Goal: Information Seeking & Learning: Learn about a topic

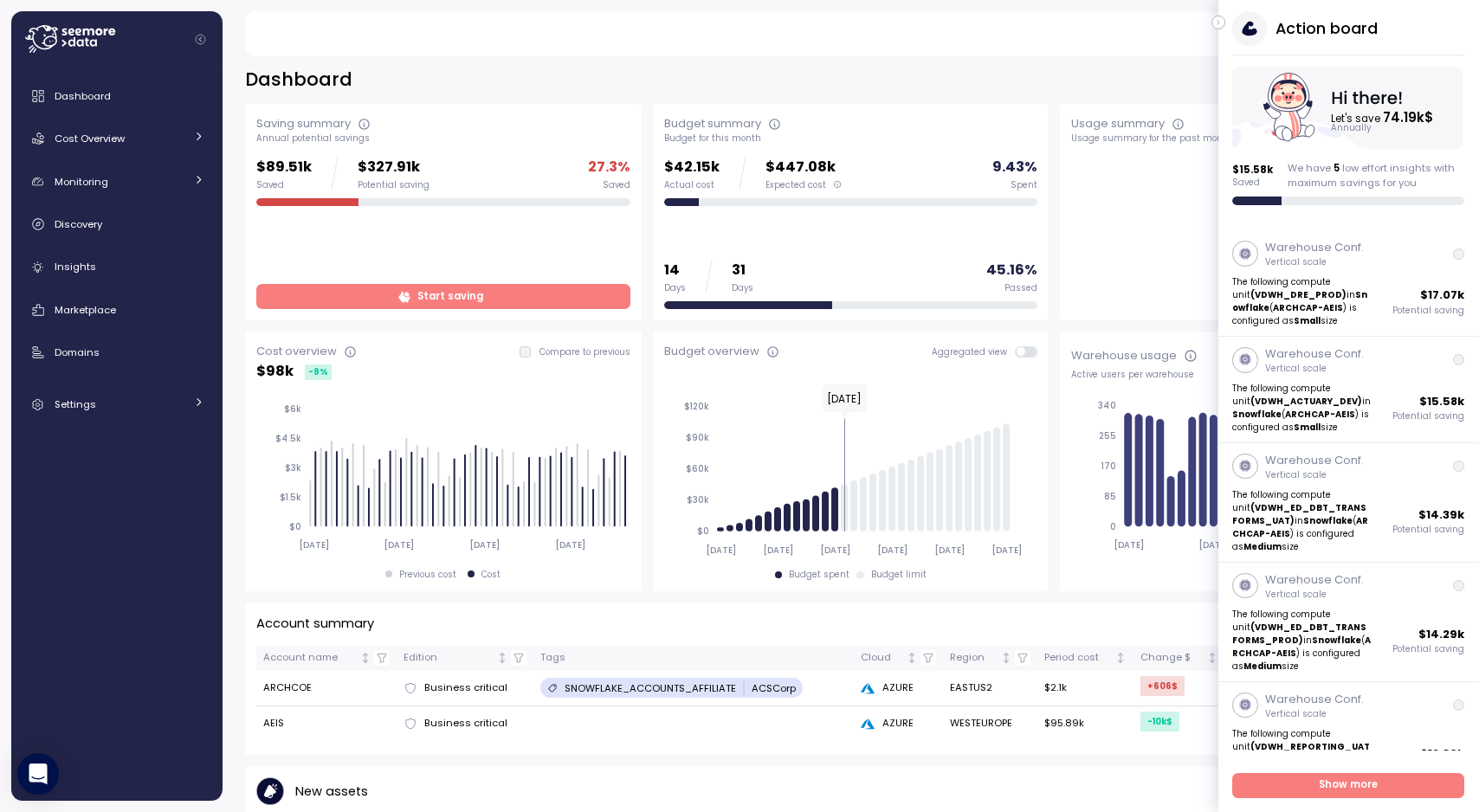
click at [571, 283] on div "$89.51k Saved $327.91k Potential saving 27.3 % Saved Start saving" at bounding box center [443, 233] width 374 height 153
click at [567, 294] on span "Start saving" at bounding box center [441, 296] width 351 height 24
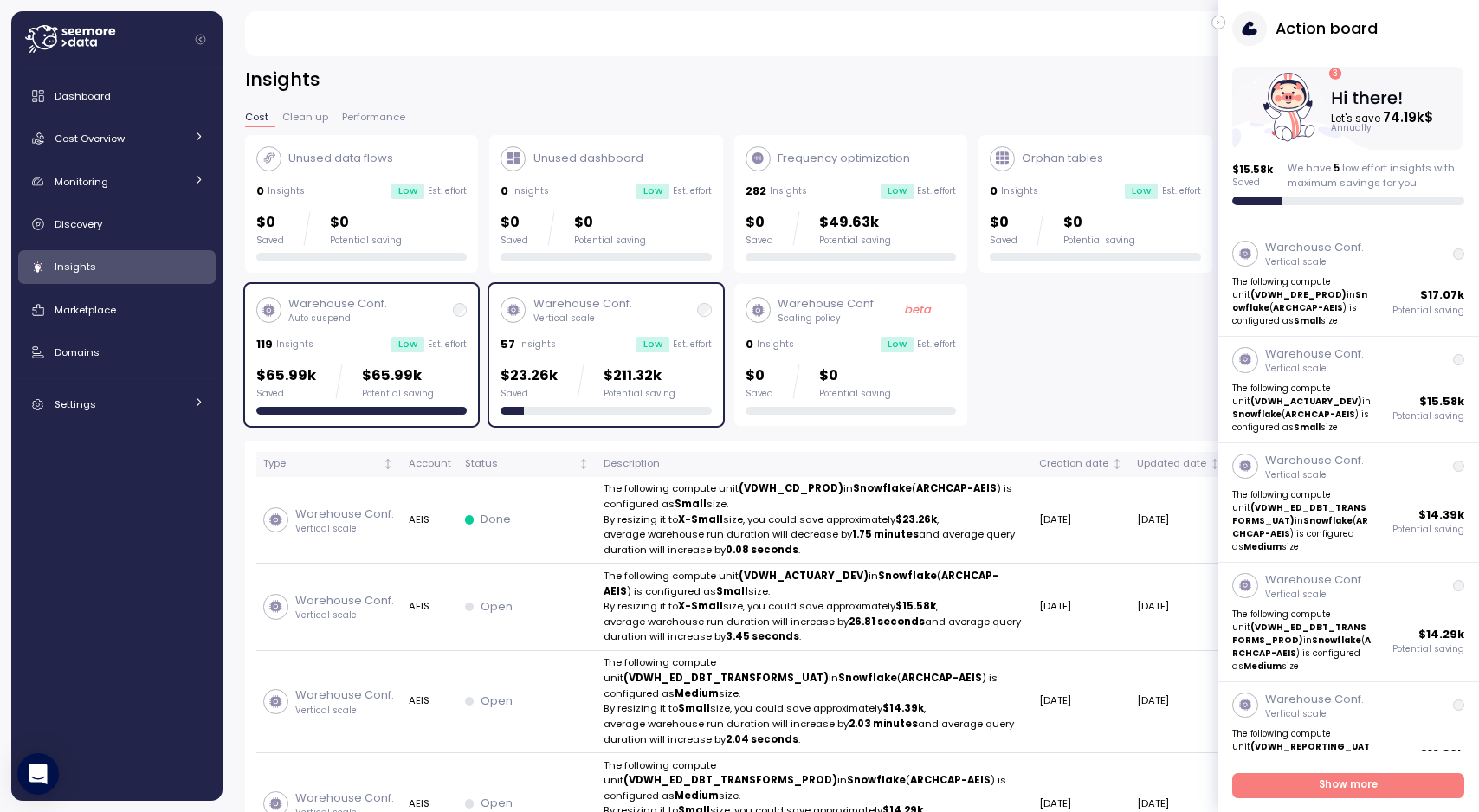
click at [464, 343] on p "Est. effort" at bounding box center [446, 344] width 39 height 12
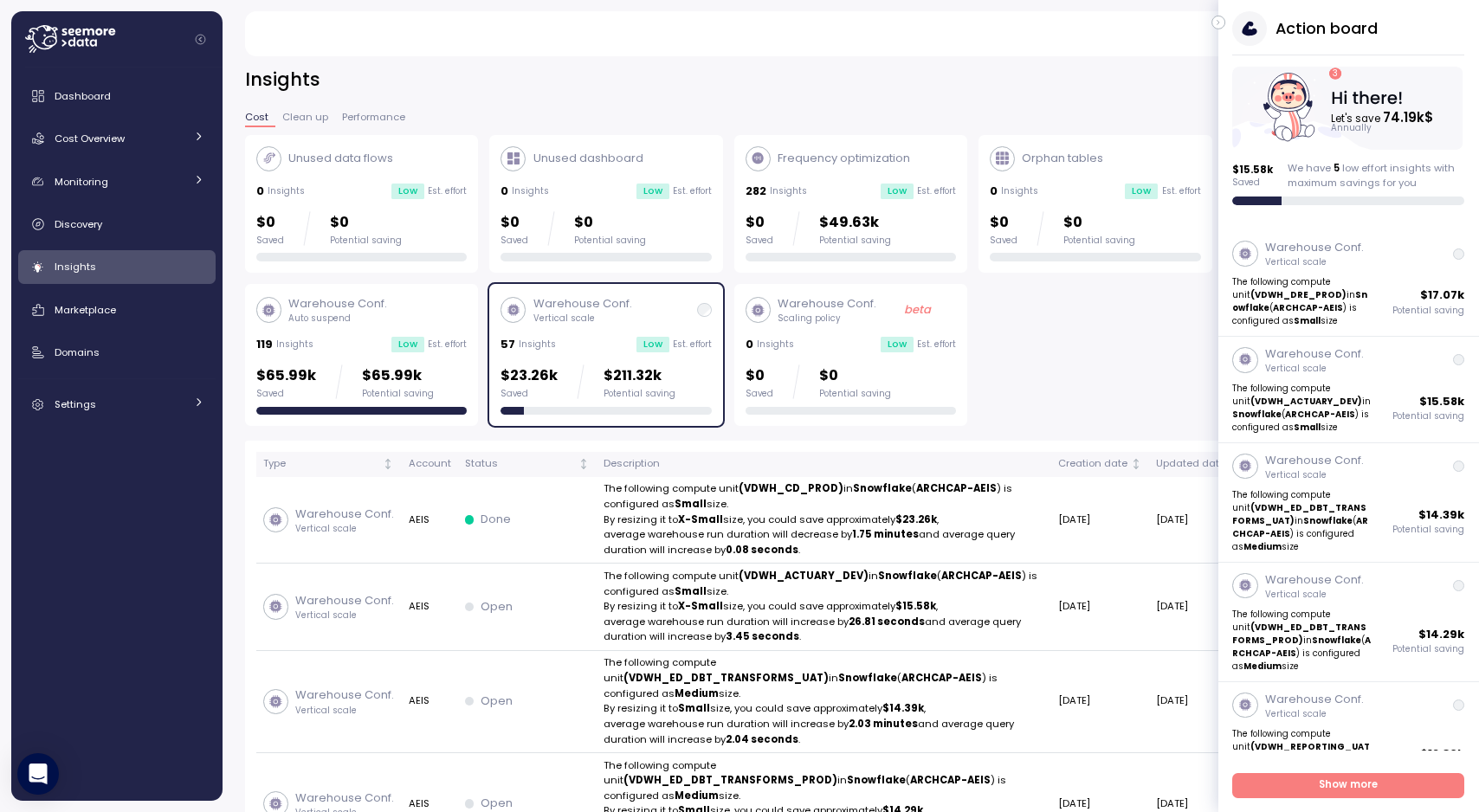
click at [534, 348] on p "Insights" at bounding box center [536, 344] width 37 height 12
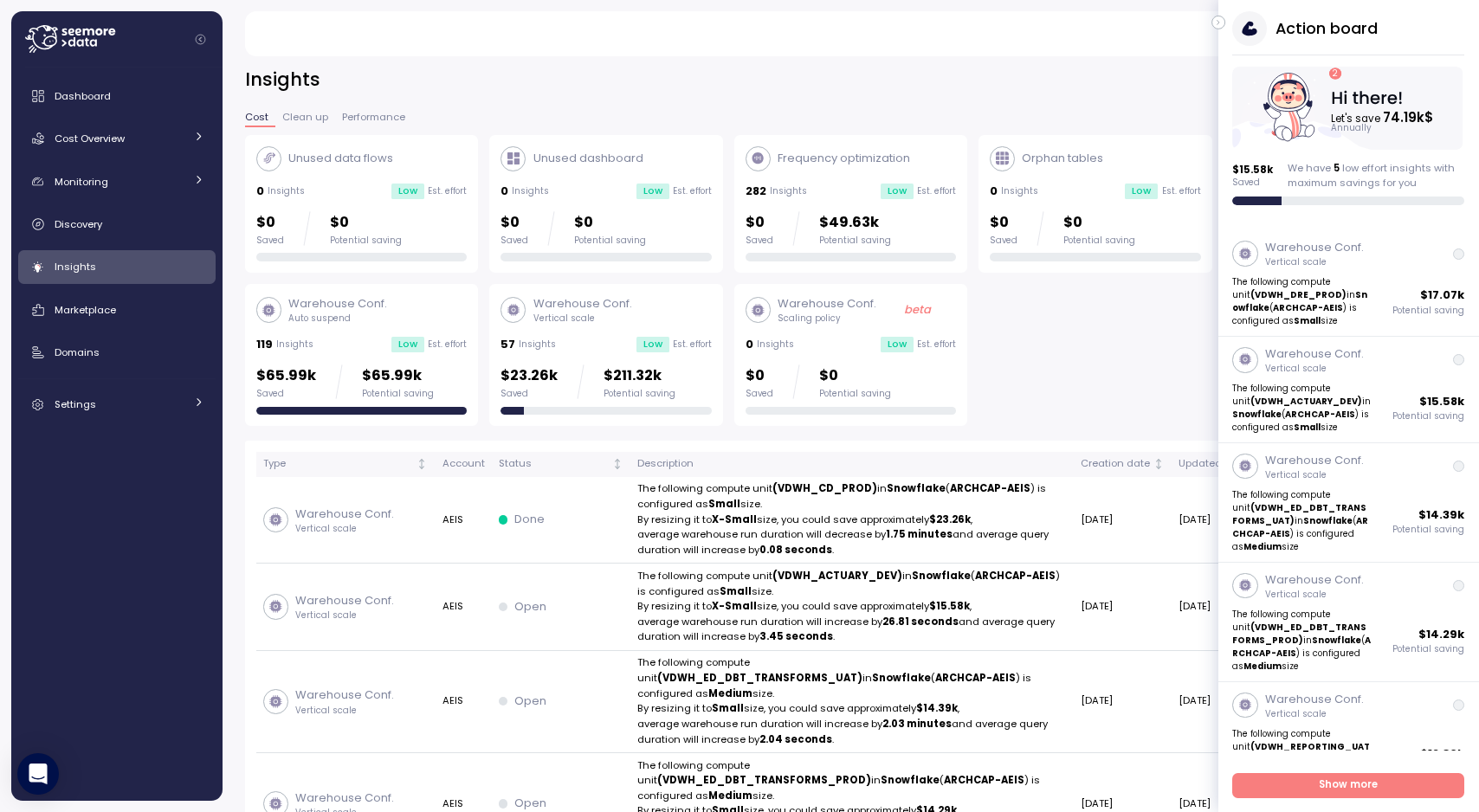
click at [431, 346] on p "Est. effort" at bounding box center [446, 344] width 39 height 12
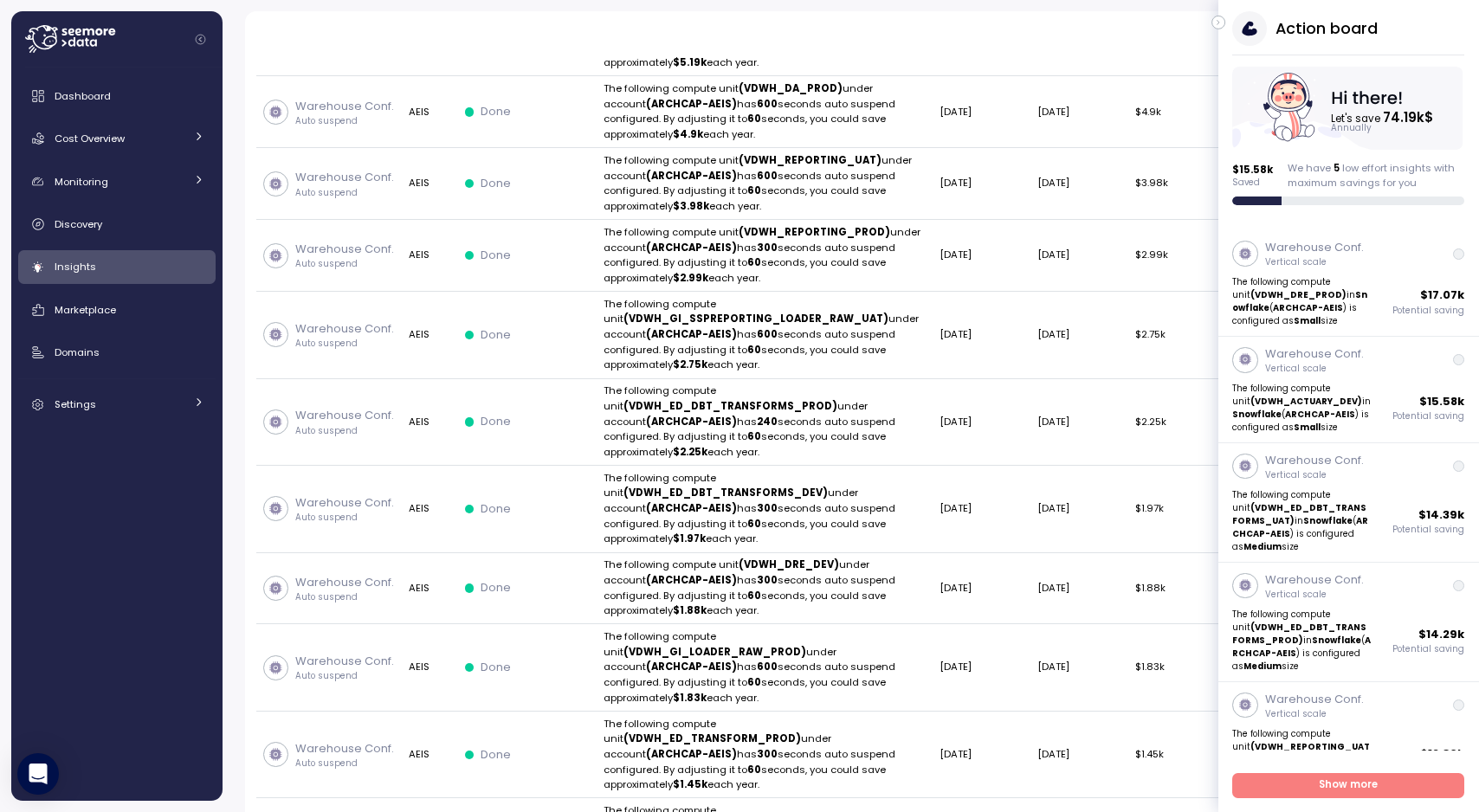
scroll to position [308, 0]
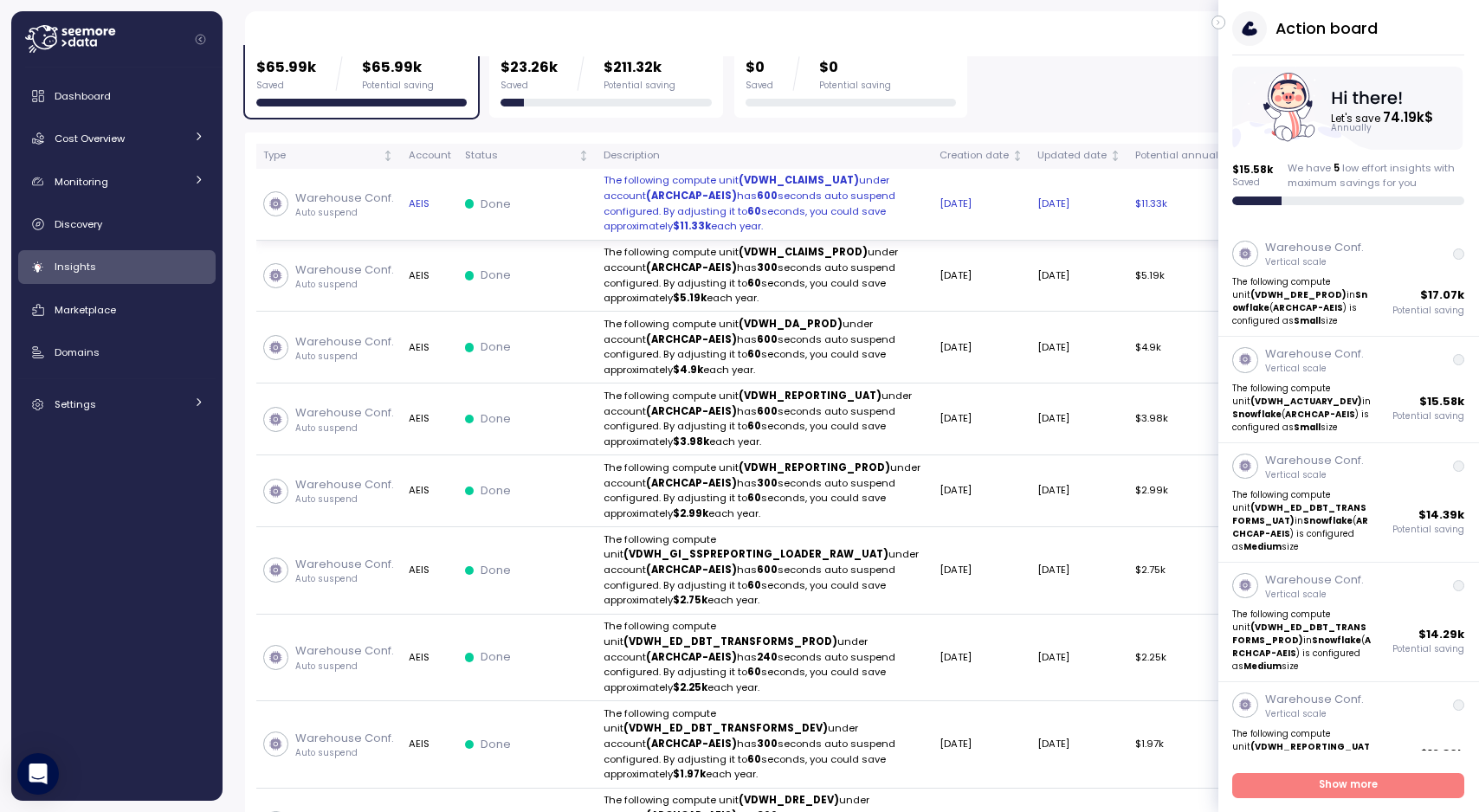
click at [1049, 210] on td "[DATE]" at bounding box center [1078, 205] width 97 height 72
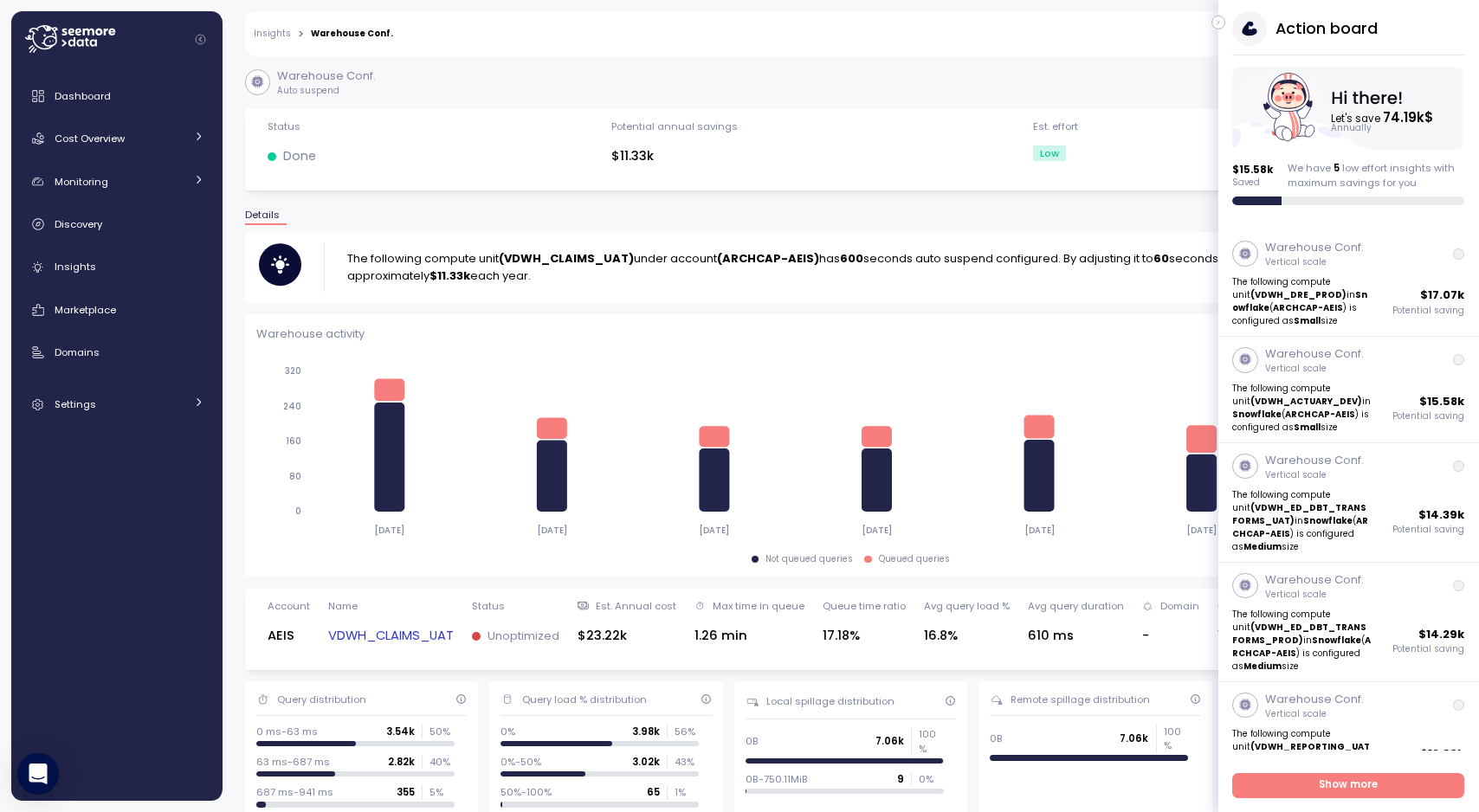
click at [1223, 29] on div "Action board Let's save 74.19k $ Annually $ 15.58k Saved We have 5 low effort i…" at bounding box center [1348, 108] width 261 height 194
click at [1223, 26] on button "button" at bounding box center [1218, 22] width 14 height 14
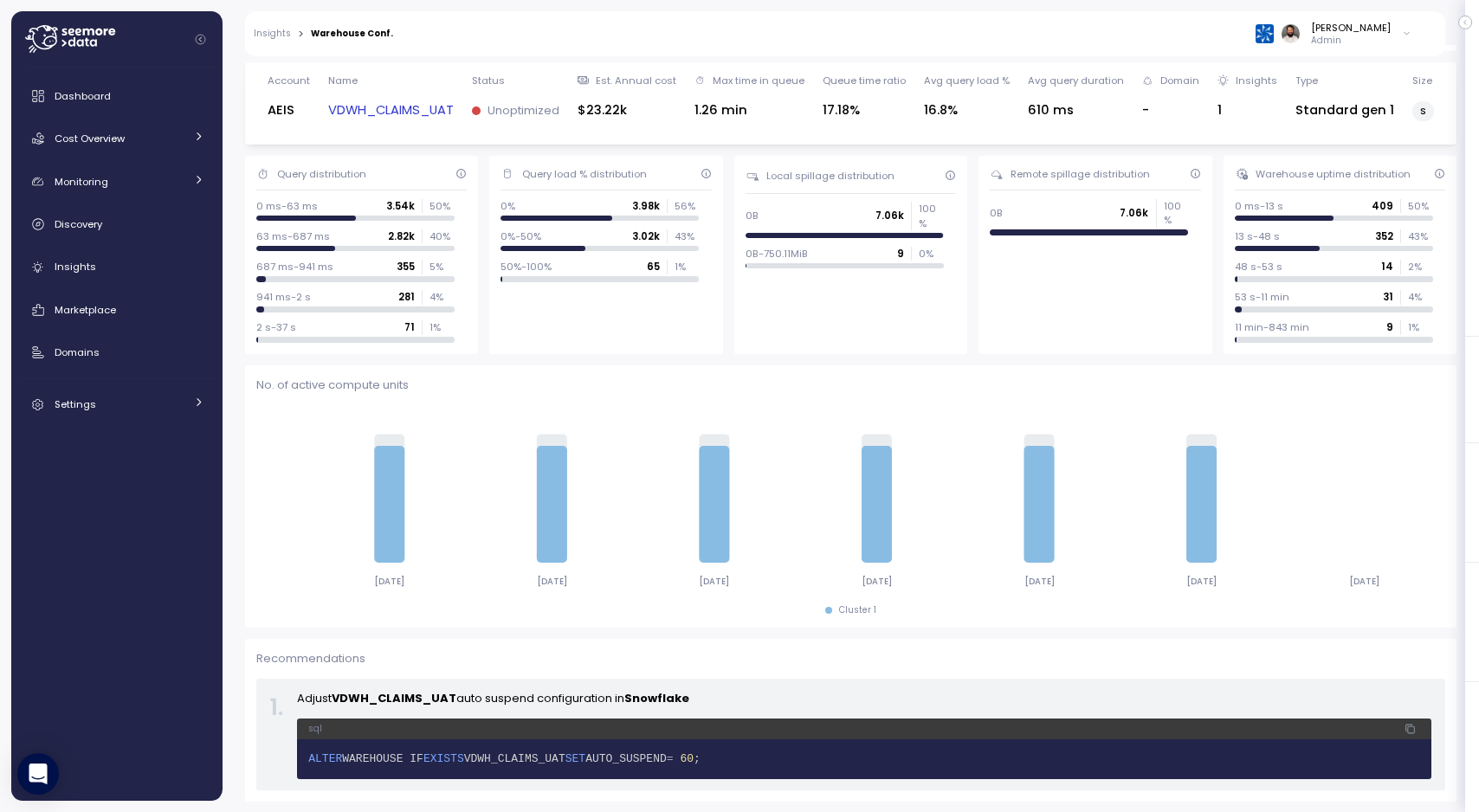
scroll to position [512, 0]
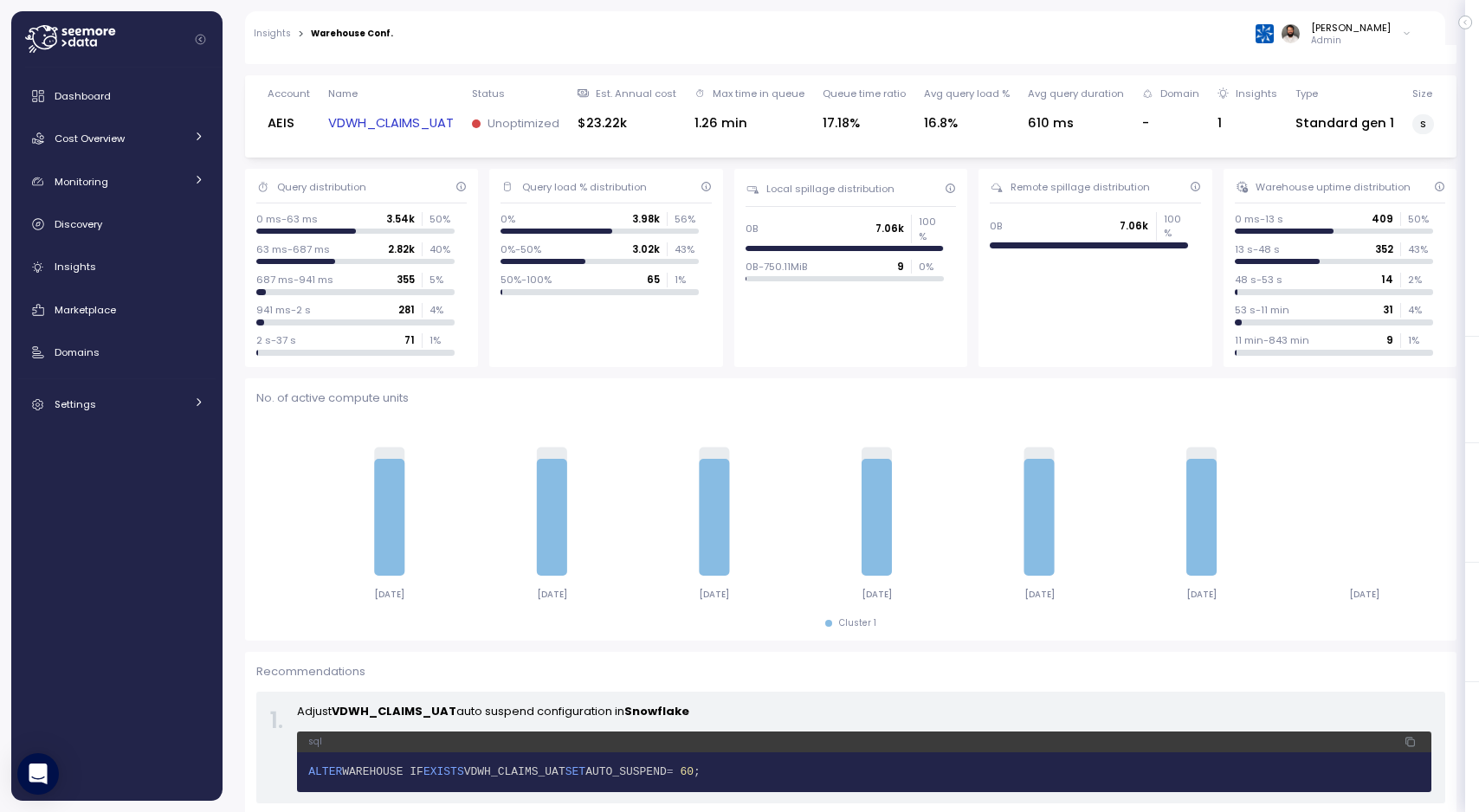
click at [433, 131] on link "VDWH_CLAIMS_UAT" at bounding box center [391, 123] width 126 height 20
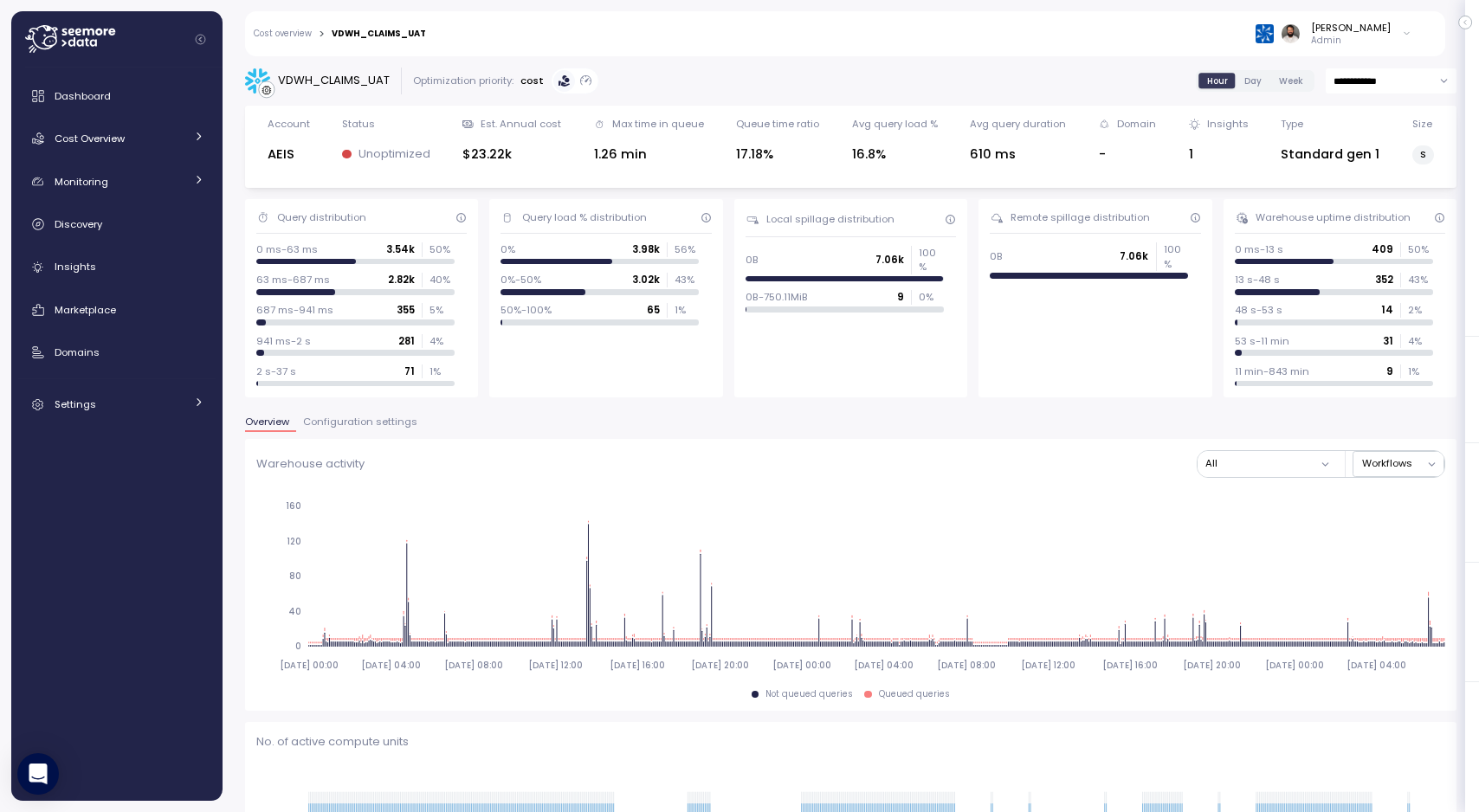
click at [376, 420] on span "Configuration settings" at bounding box center [359, 422] width 114 height 9
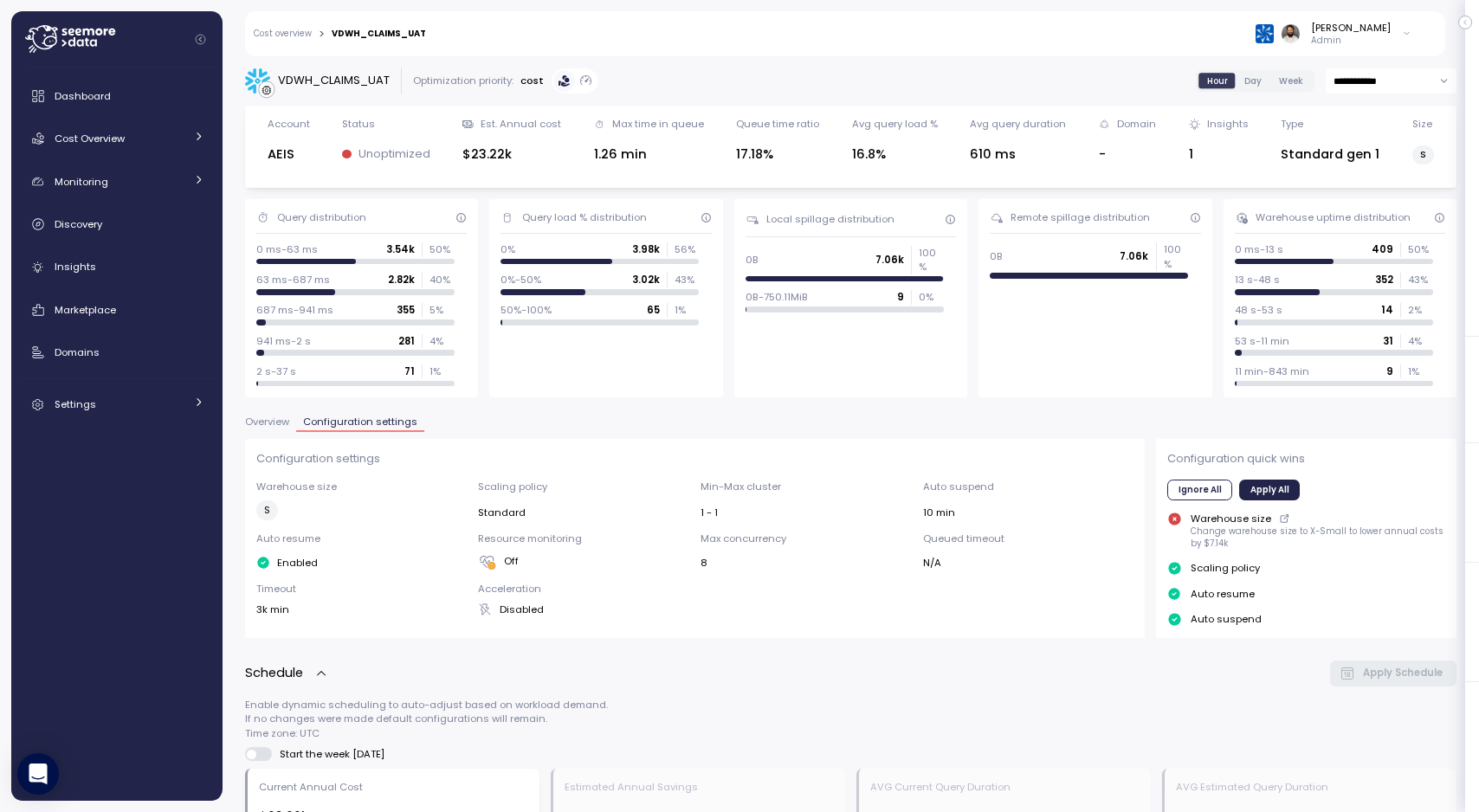
click at [274, 441] on div "Configuration settings Warehouse size S Scaling policy Standard Min-Max cluster…" at bounding box center [695, 538] width 900 height 199
click at [273, 426] on span "Overview" at bounding box center [267, 422] width 44 height 9
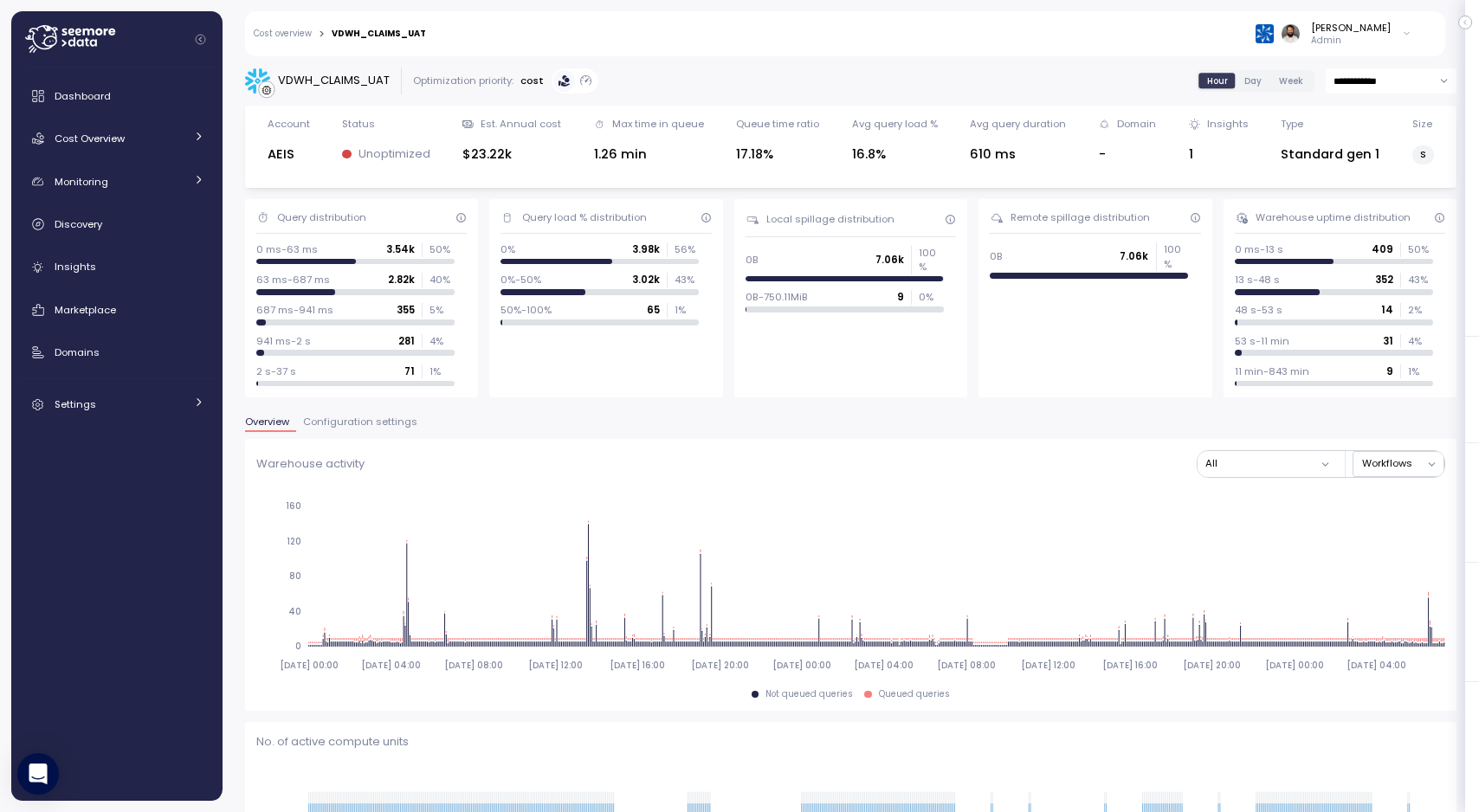
click at [1398, 87] on input "**********" at bounding box center [1390, 80] width 130 height 26
click at [1373, 166] on span "Last 7 days" at bounding box center [1362, 164] width 57 height 15
type input "**********"
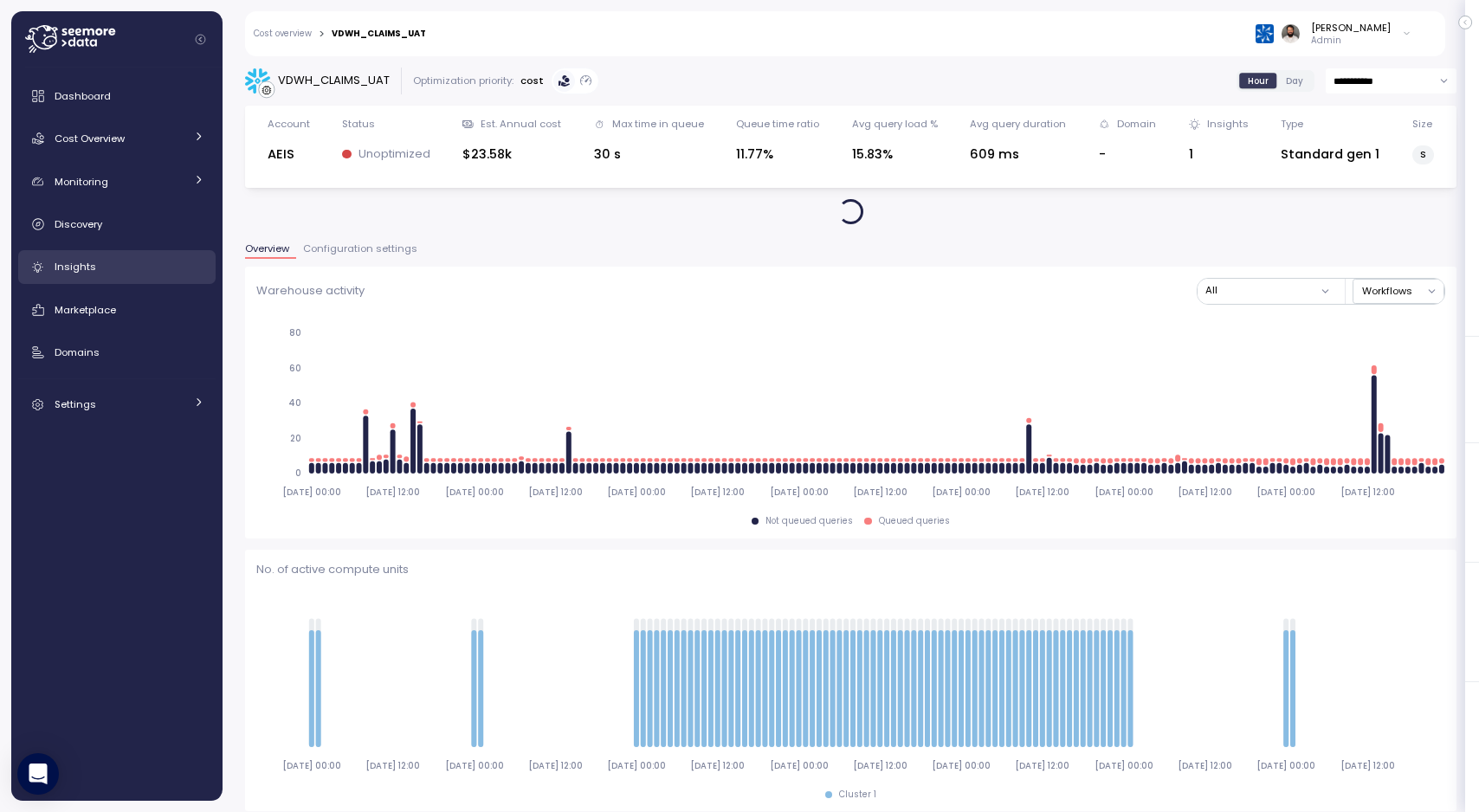
click at [138, 275] on div "Insights" at bounding box center [130, 267] width 149 height 17
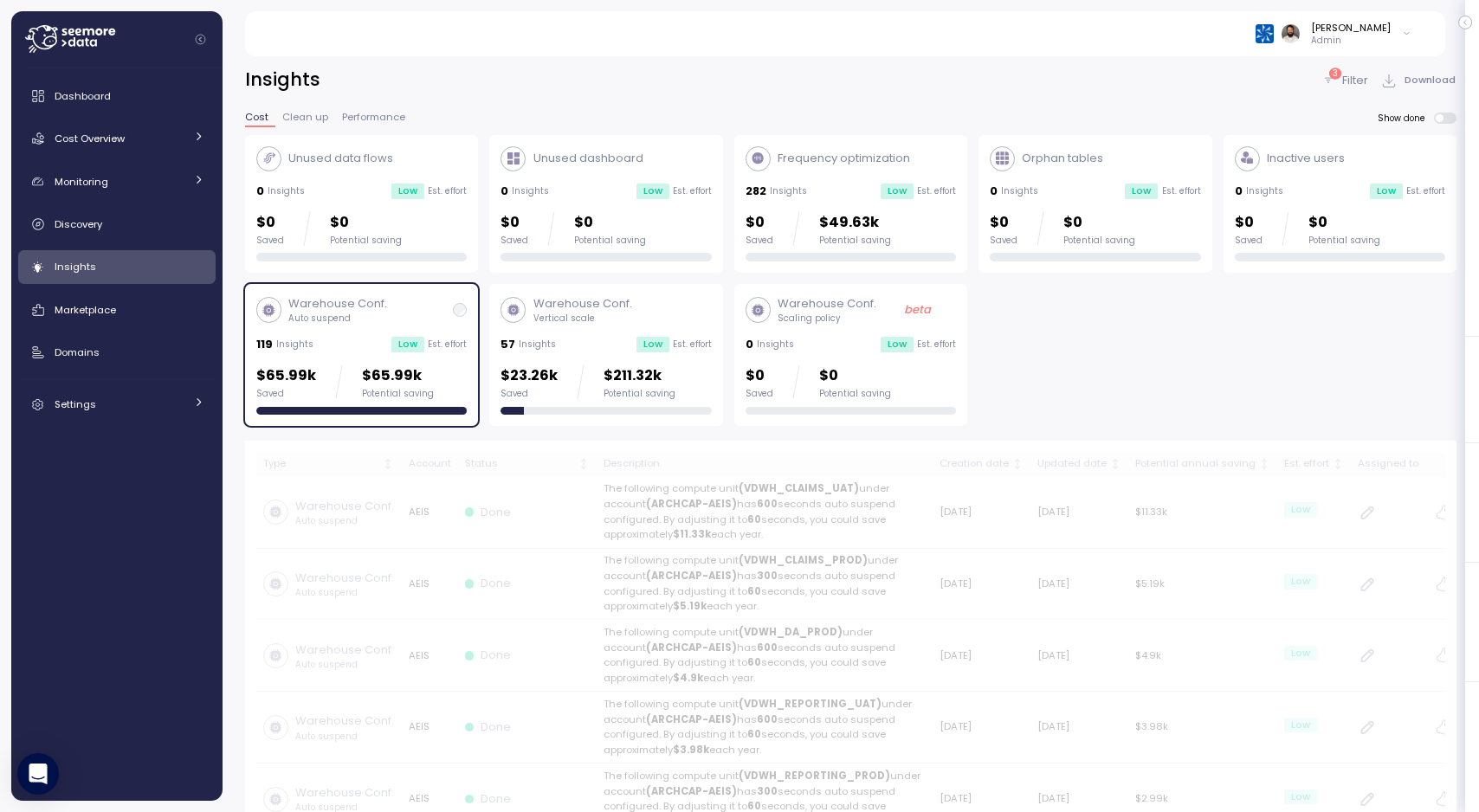
click at [414, 389] on div "Potential saving" at bounding box center [398, 393] width 72 height 12
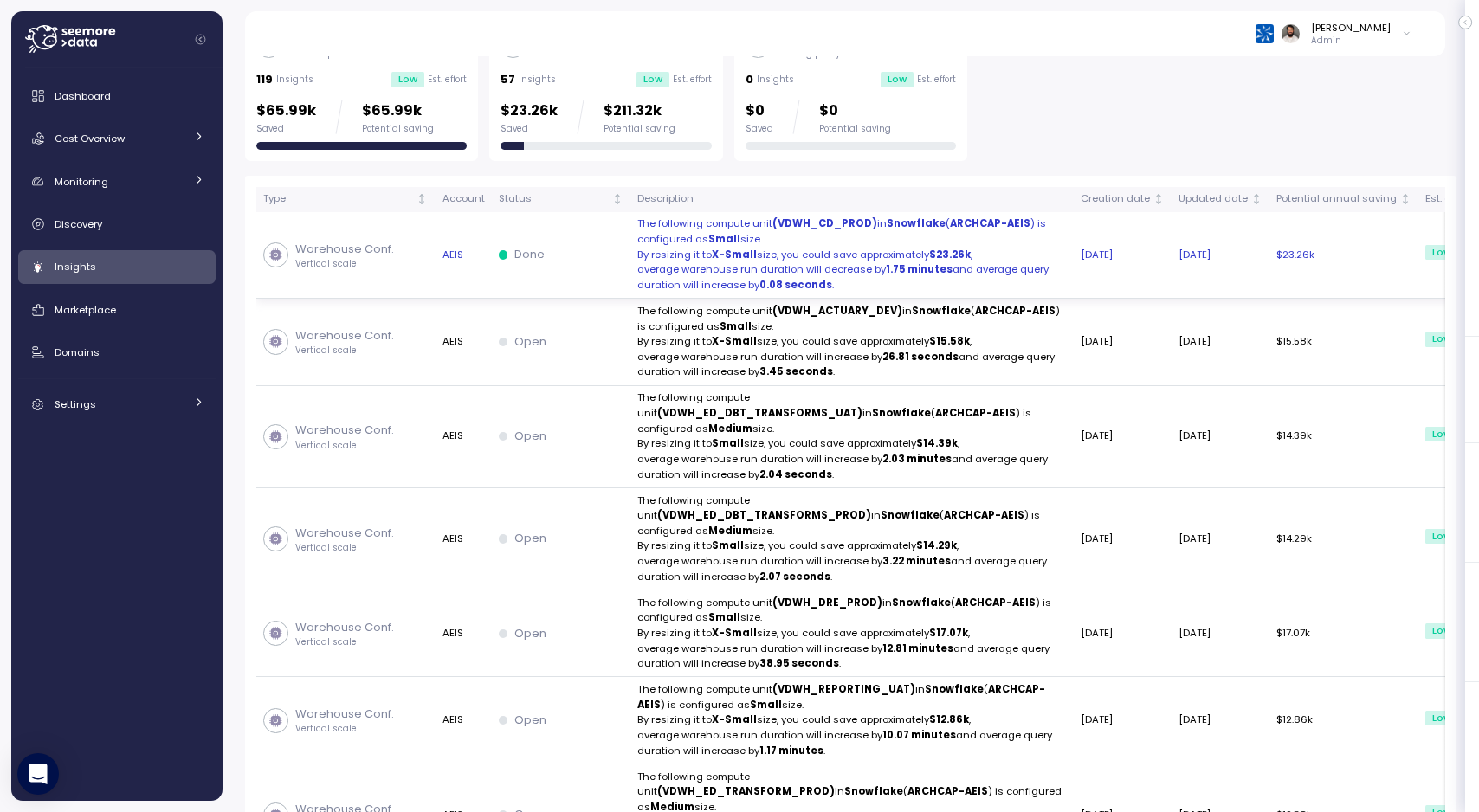
scroll to position [251, 0]
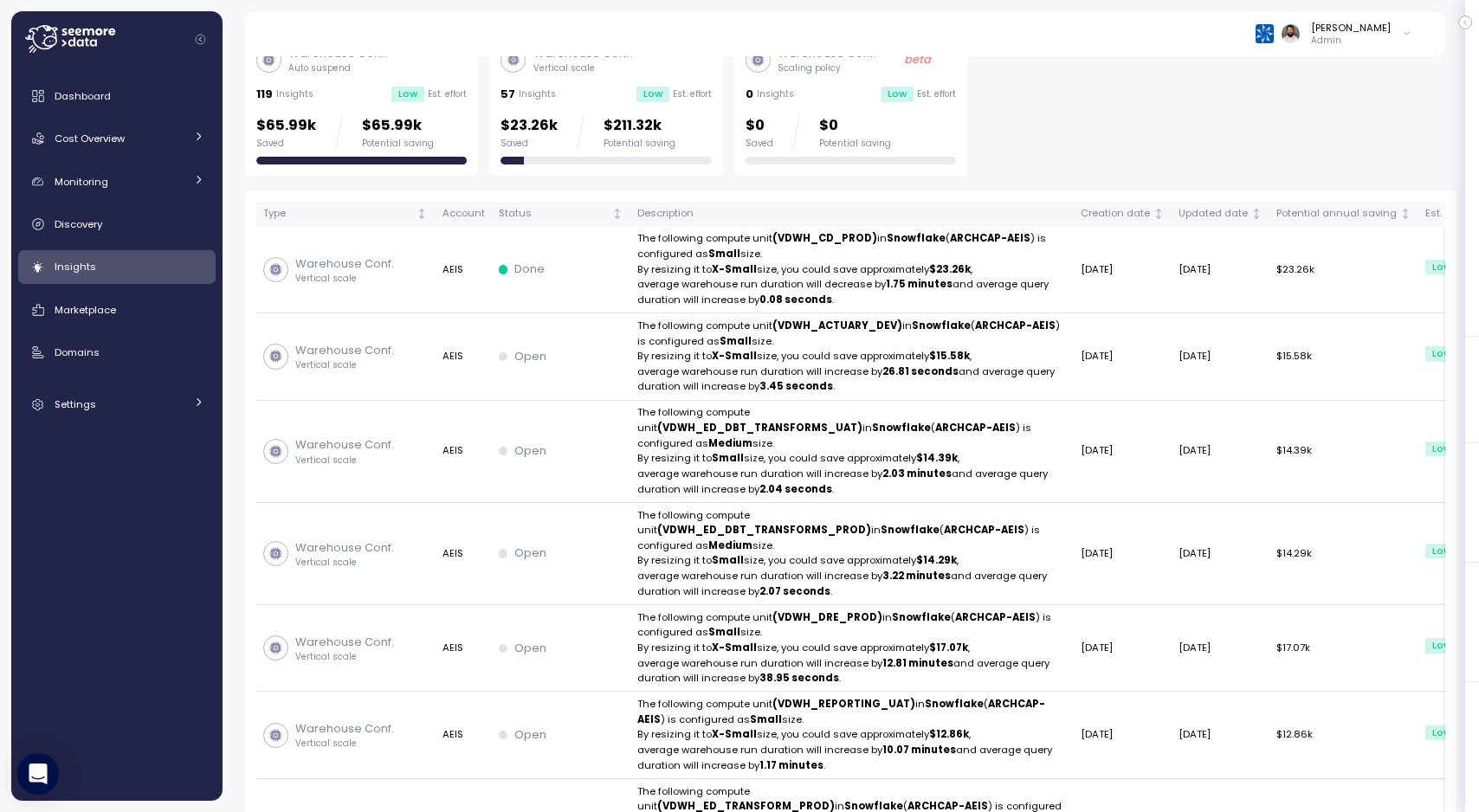
click at [408, 111] on div "Warehouse Conf. Auto suspend 119 Insights Low Est. effort $65.99k Saved $65.99k…" at bounding box center [361, 105] width 210 height 119
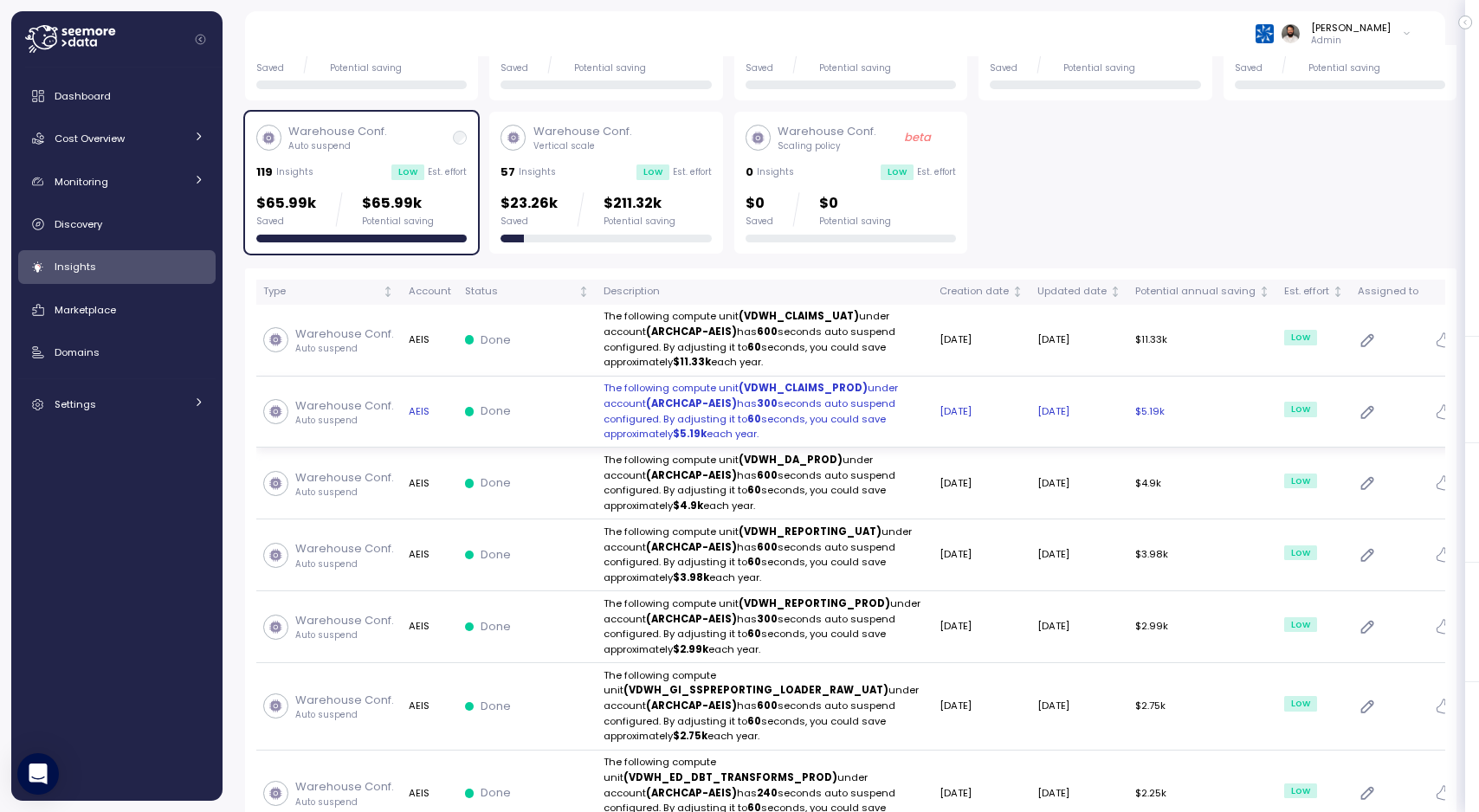
scroll to position [171, 0]
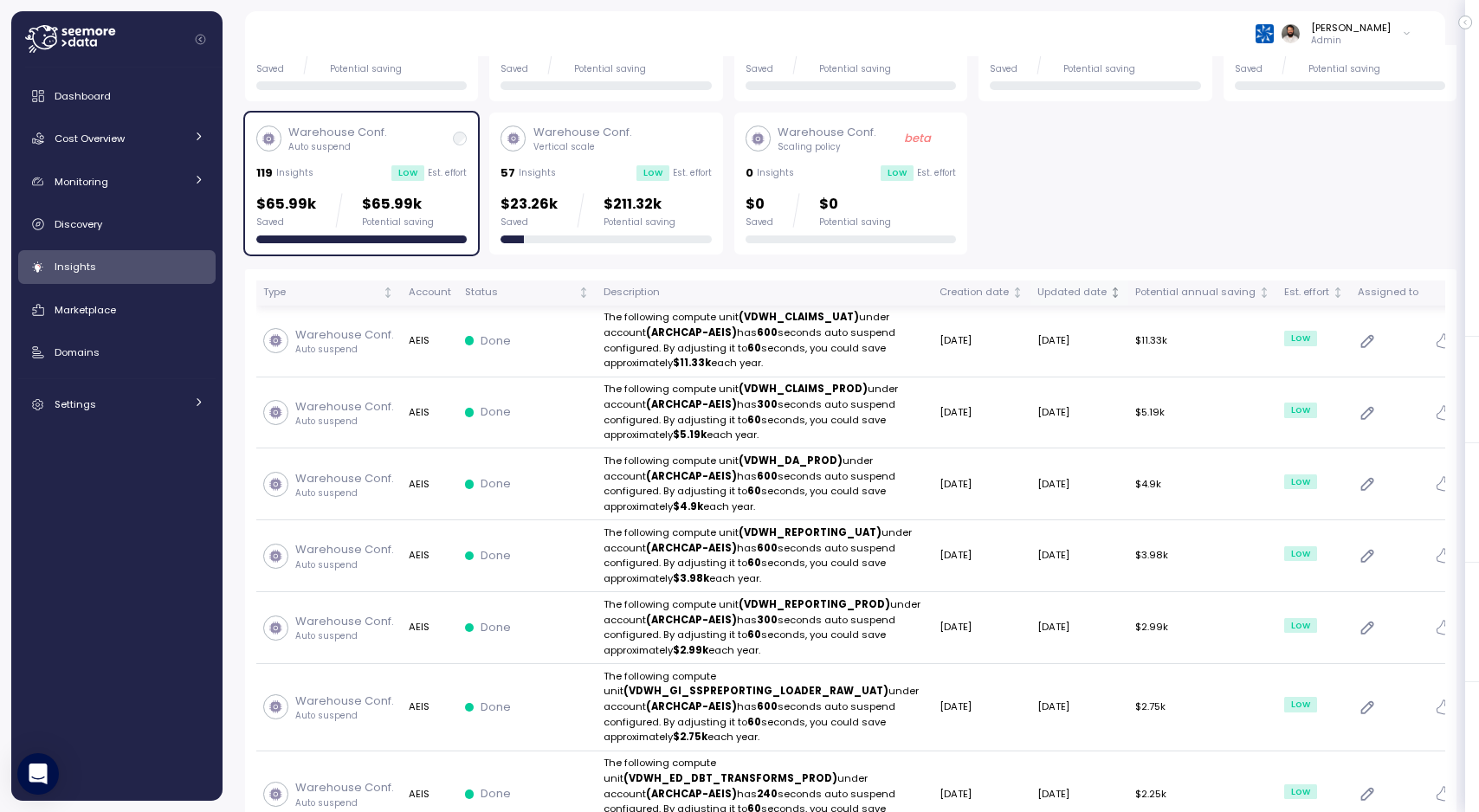
click at [1041, 285] on div "Updated date" at bounding box center [1071, 292] width 69 height 15
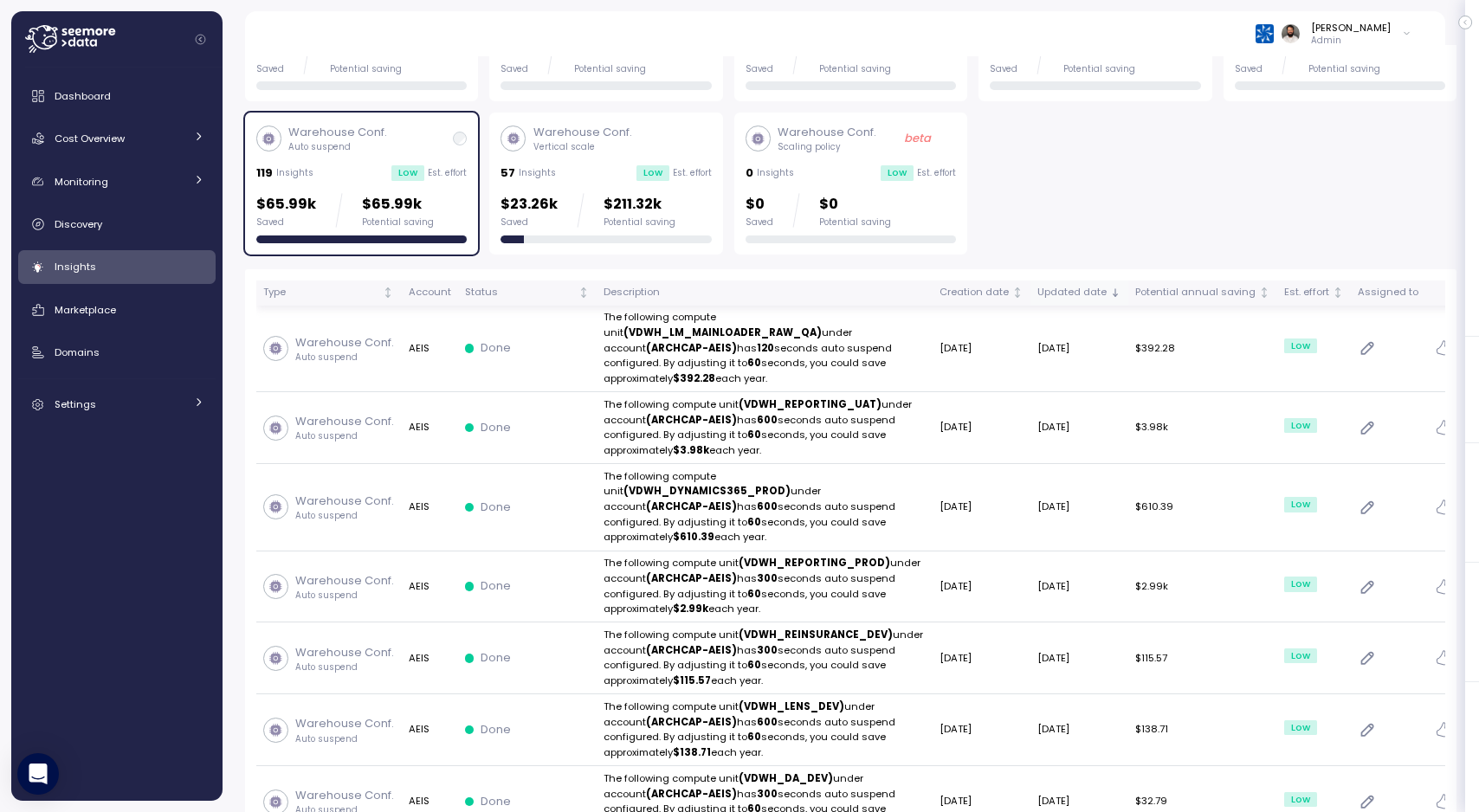
click at [1041, 285] on div "Updated date" at bounding box center [1071, 292] width 69 height 15
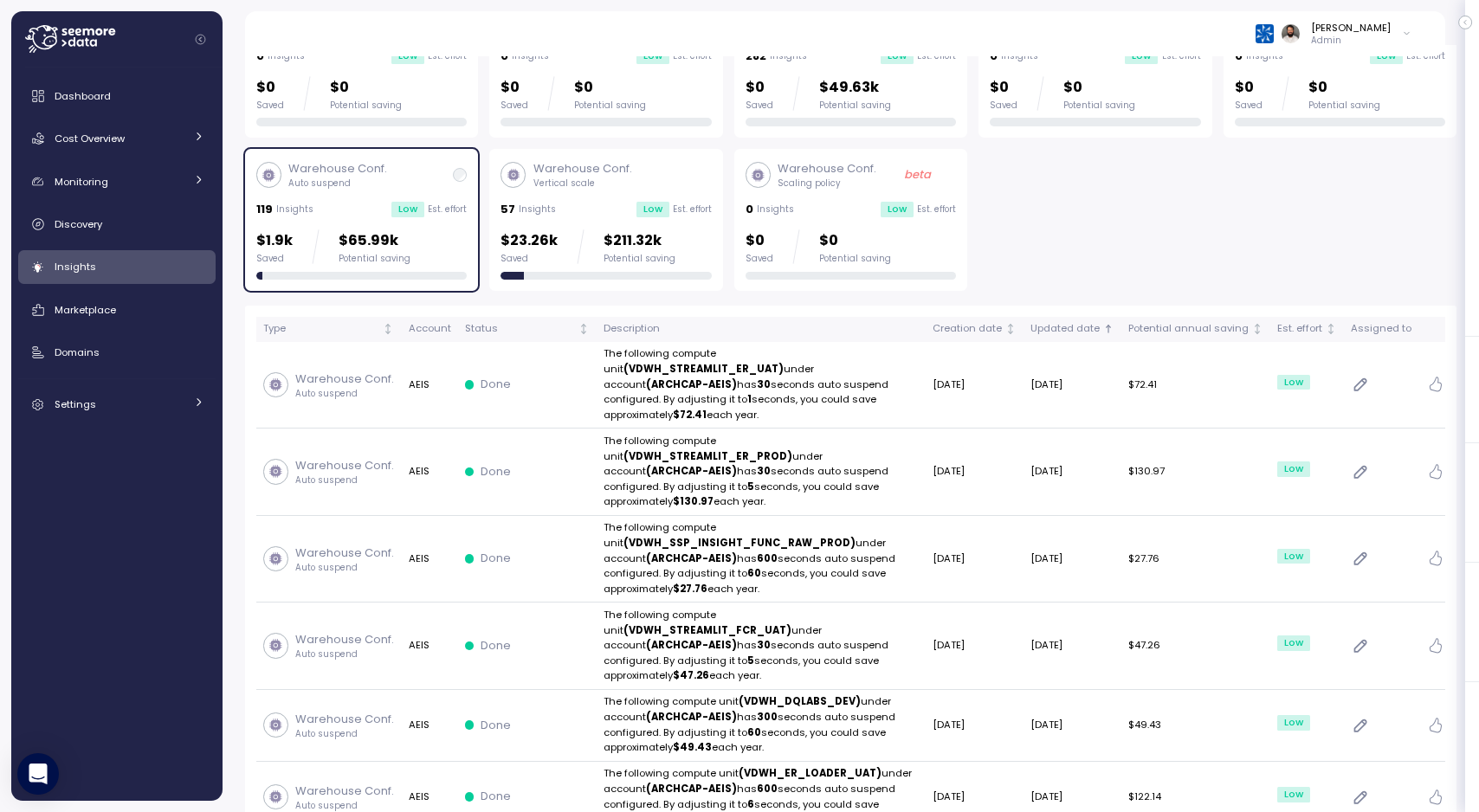
scroll to position [124, 0]
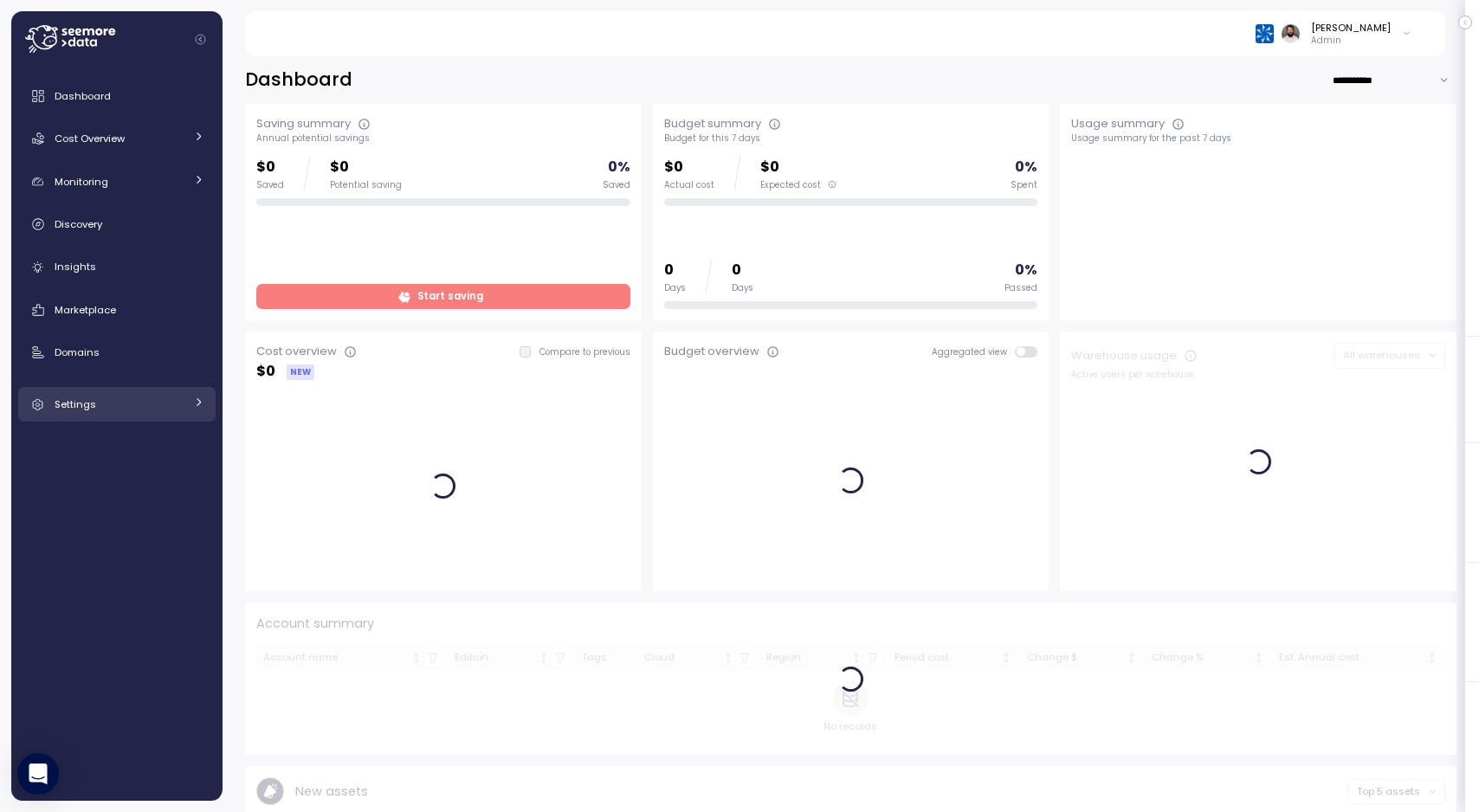
click at [177, 393] on link "Settings" at bounding box center [116, 404] width 198 height 35
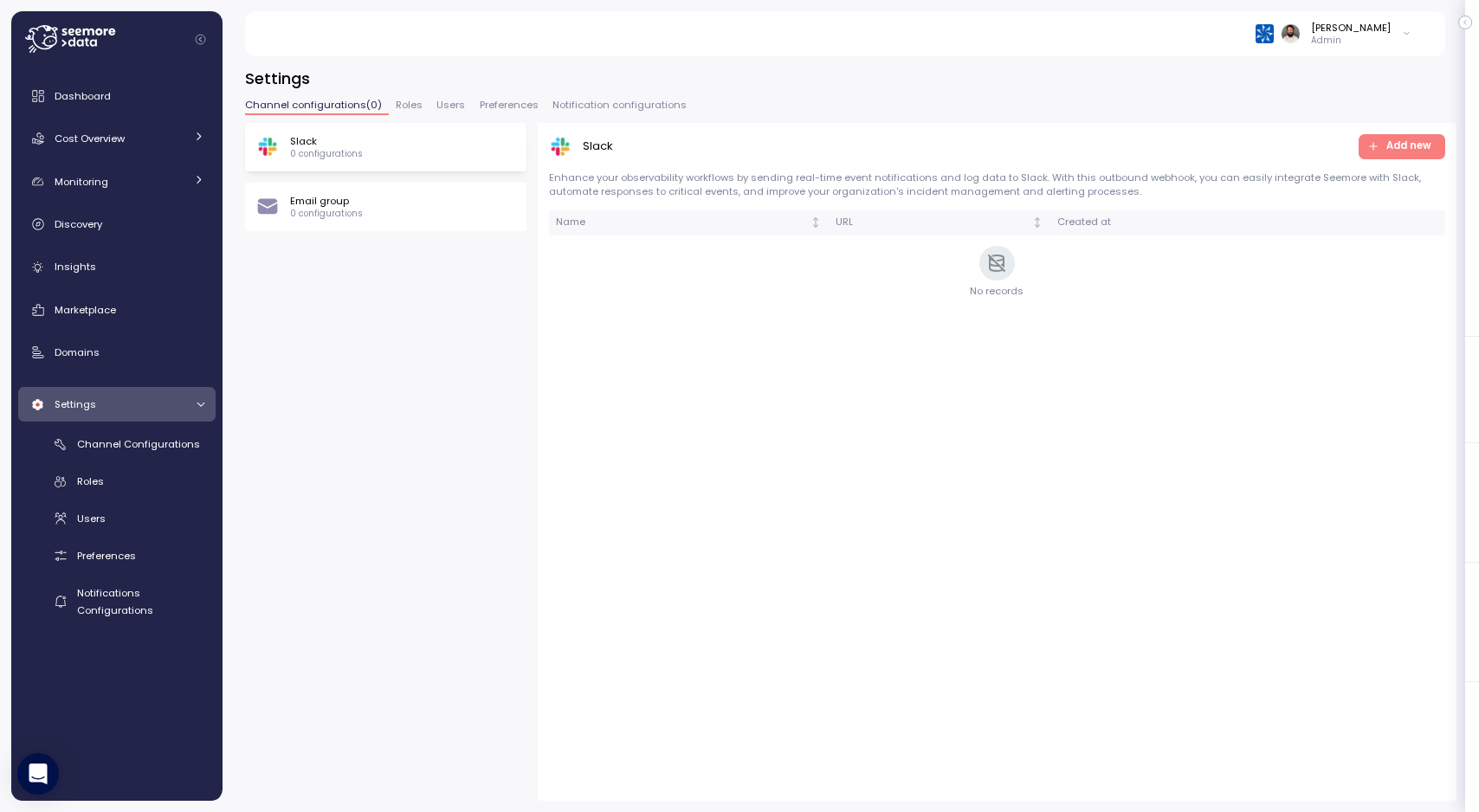
click at [1318, 44] on div "Guy Biecher Admin" at bounding box center [1332, 33] width 156 height 26
click at [1325, 193] on div "Copy account id" at bounding box center [1331, 197] width 138 height 15
click at [1122, 25] on div "Guy Biecher Admin" at bounding box center [844, 34] width 1158 height 45
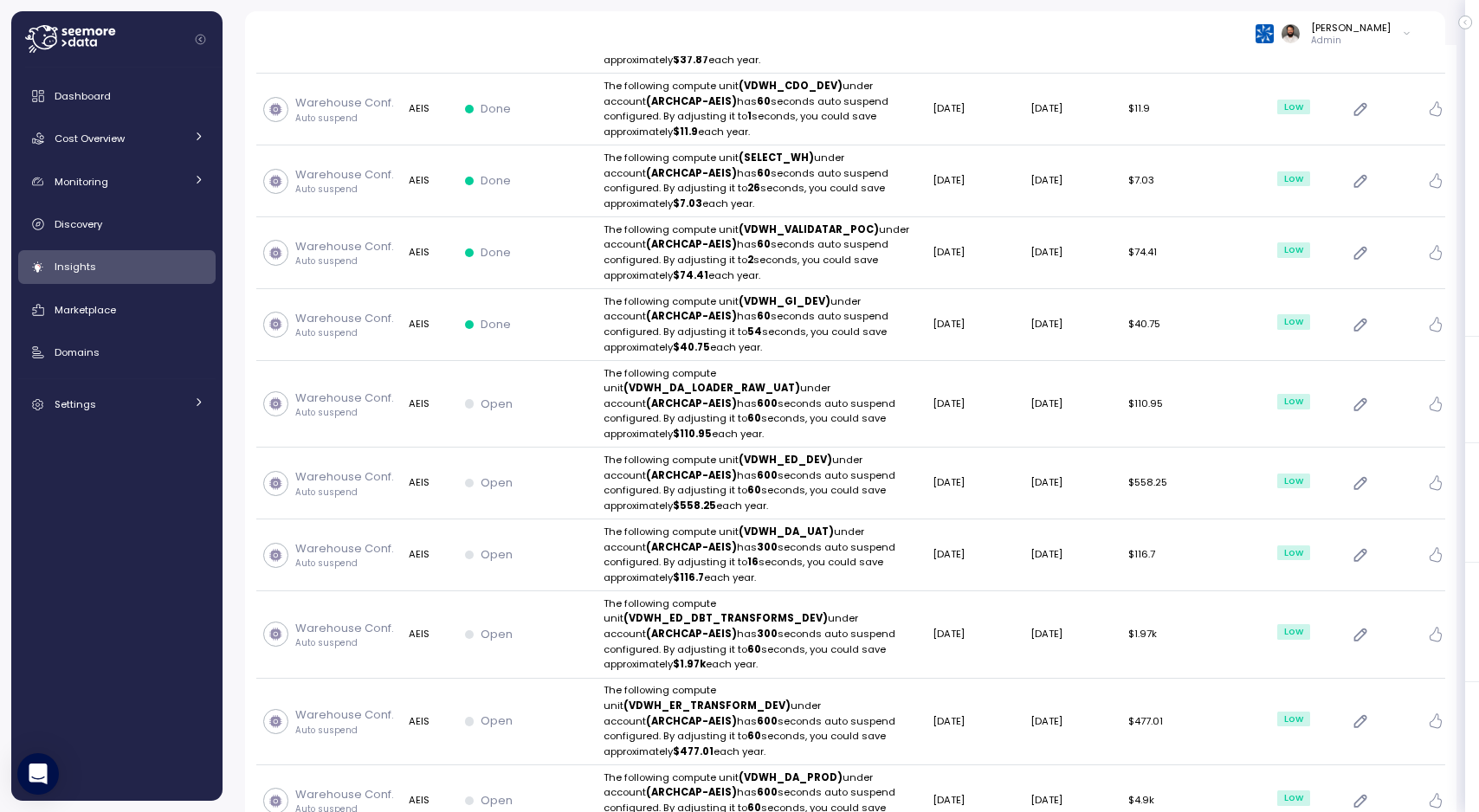
scroll to position [1770, 0]
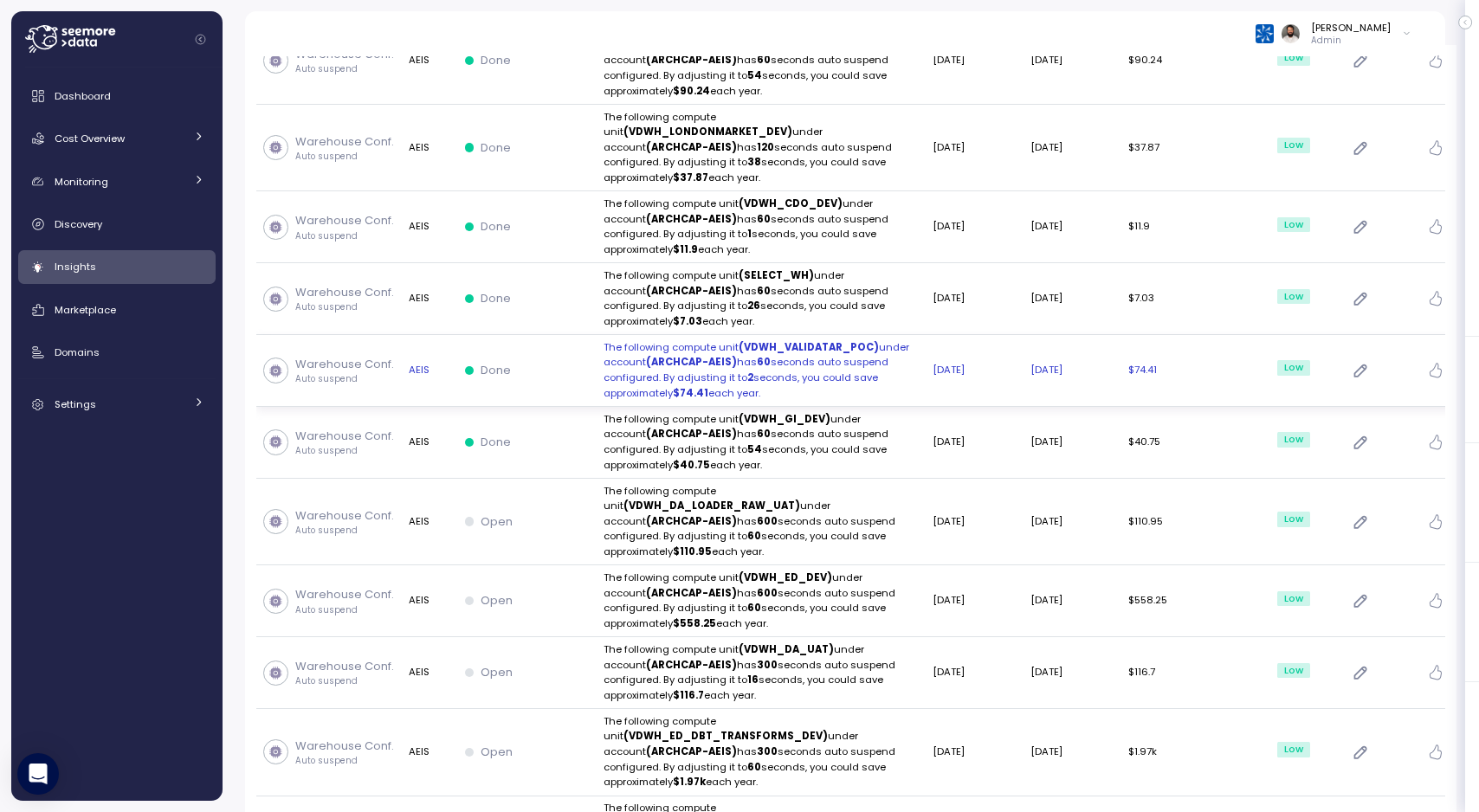
click at [550, 362] on div "Done" at bounding box center [528, 371] width 125 height 17
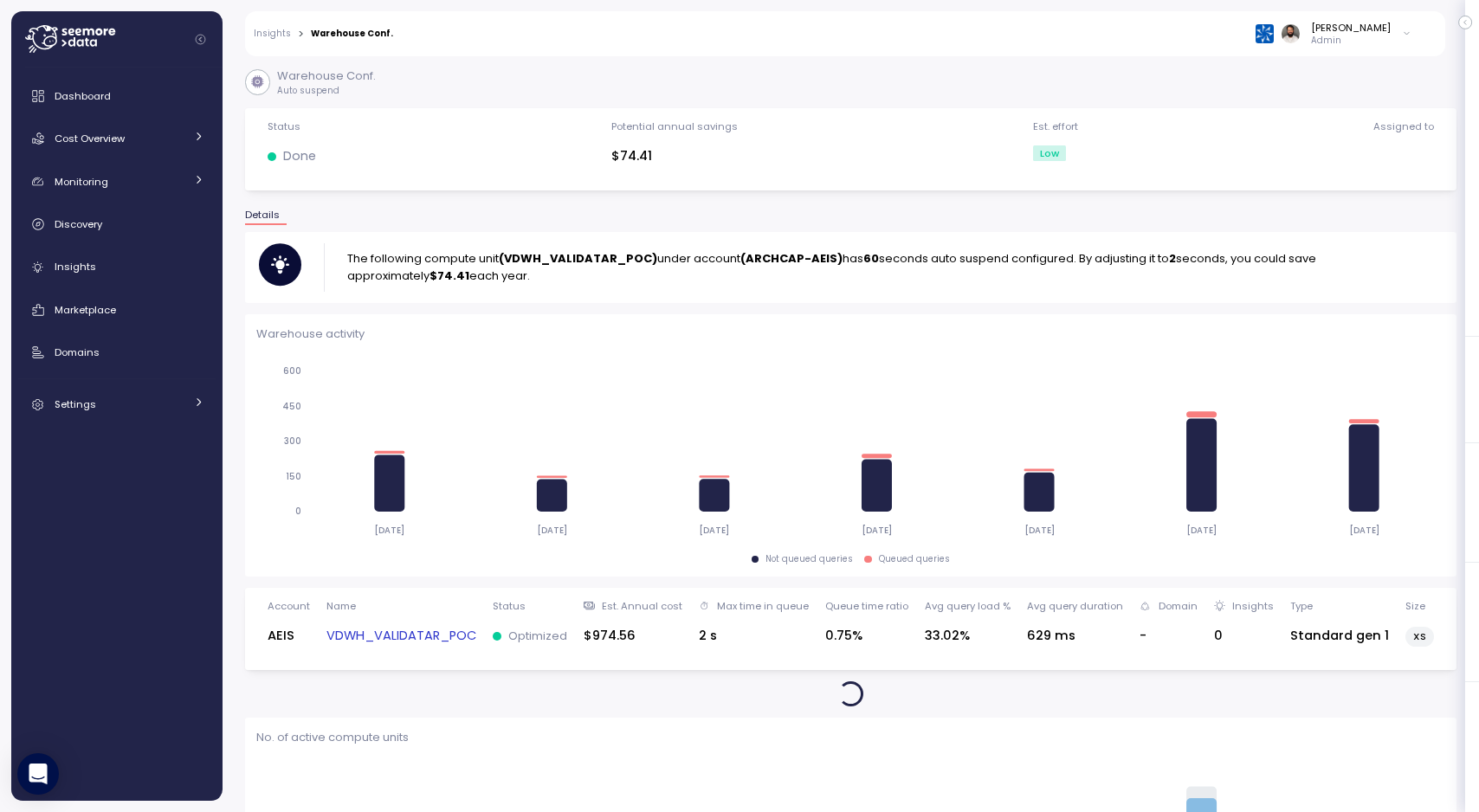
click at [548, 256] on strong "(VDWH_VALIDATAR_POC)" at bounding box center [578, 258] width 159 height 16
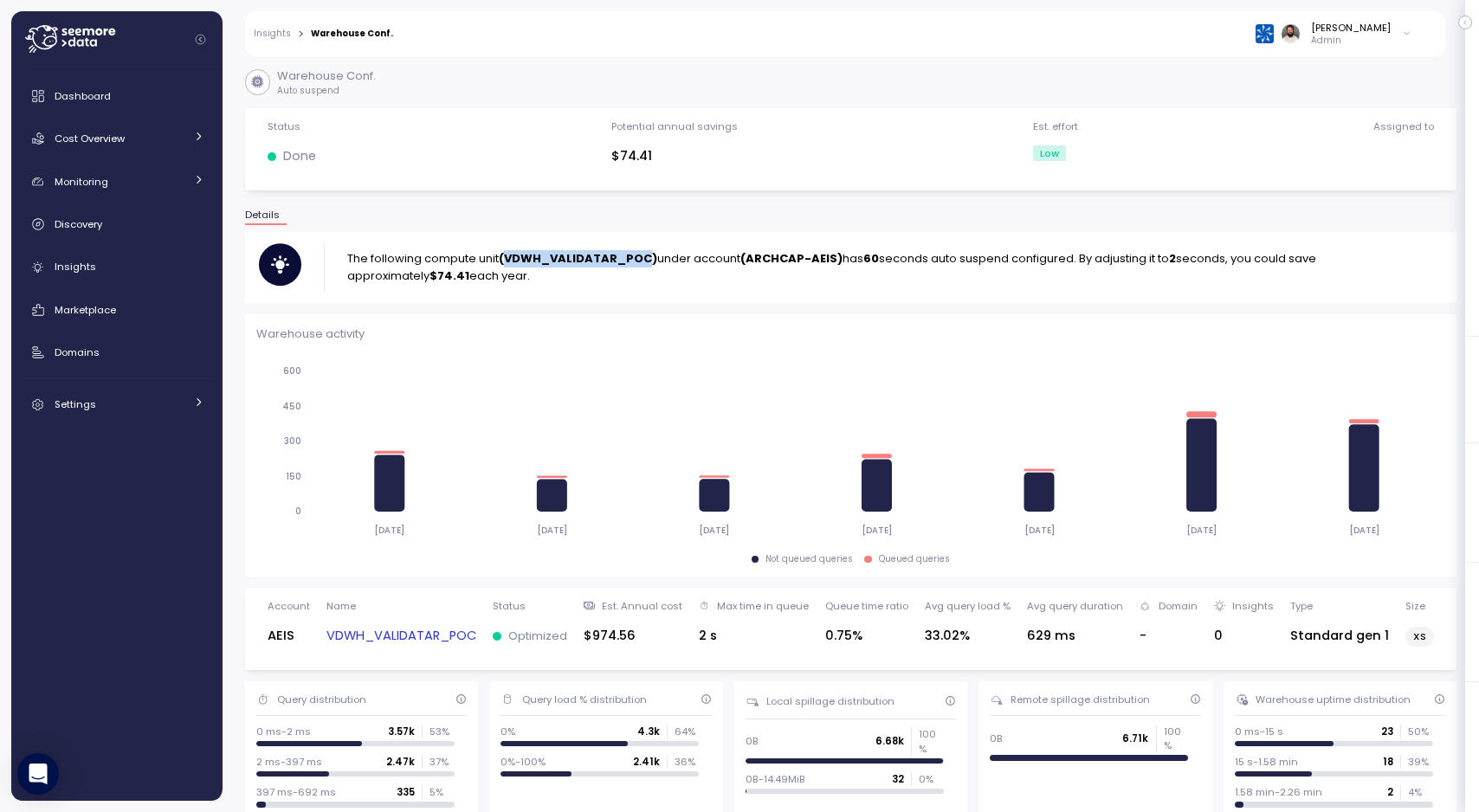
click at [398, 636] on link "VDWH_VALIDATAR_POC" at bounding box center [401, 635] width 149 height 20
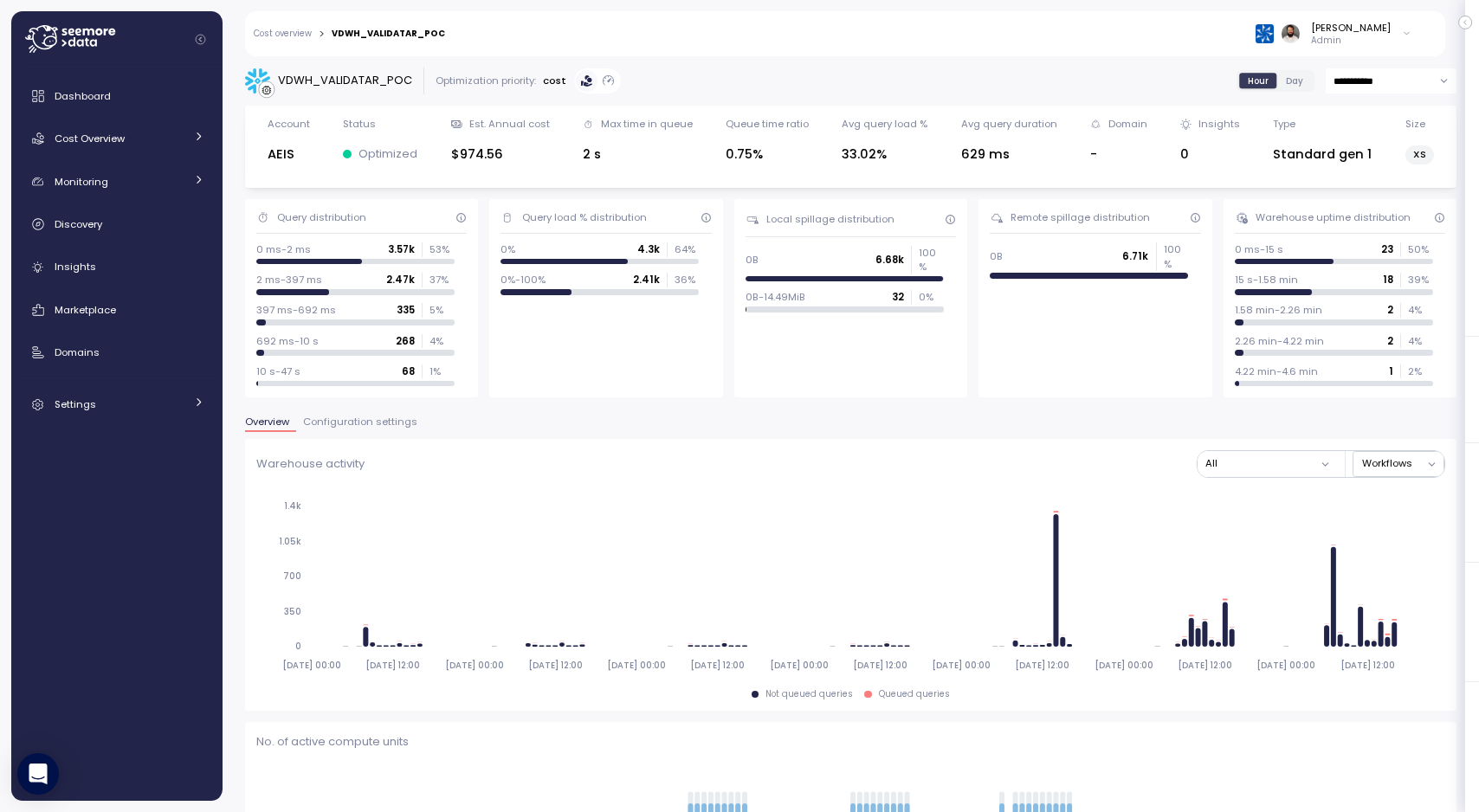
click at [380, 424] on span "Configuration settings" at bounding box center [359, 422] width 114 height 9
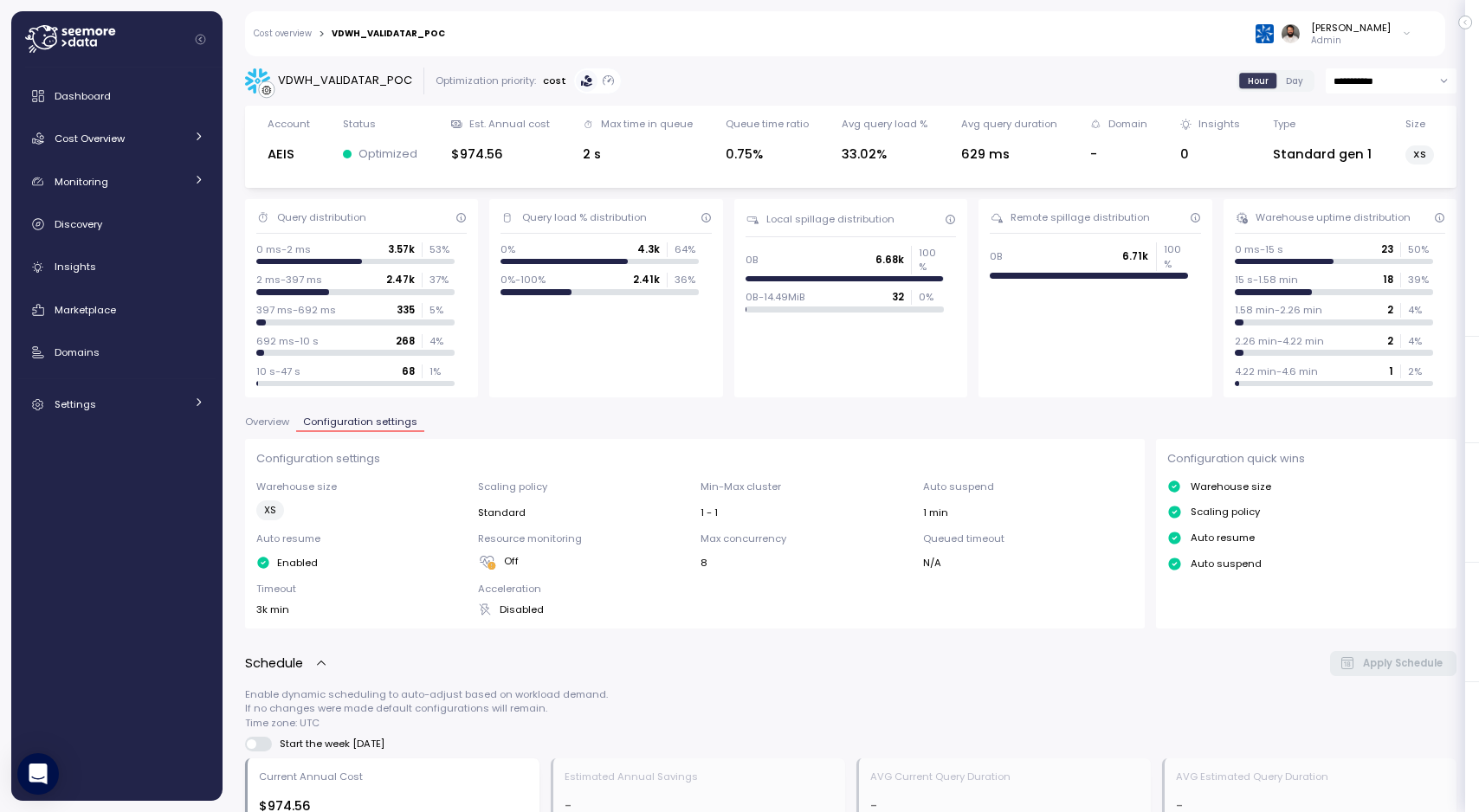
click at [269, 424] on span "Overview" at bounding box center [267, 422] width 44 height 9
